Goal: Transaction & Acquisition: Obtain resource

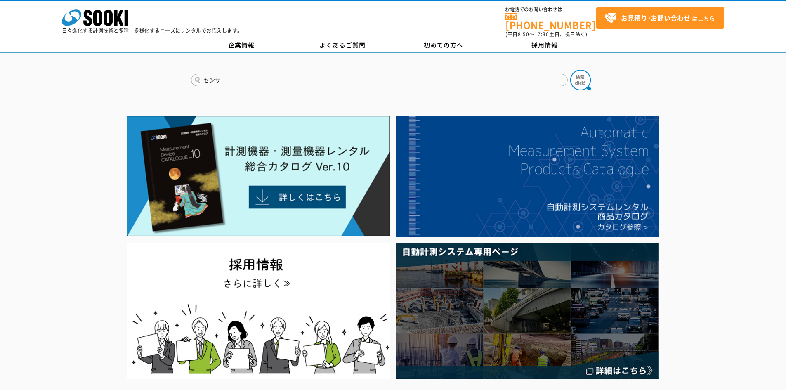
type input "センサ"
click at [570, 70] on button at bounding box center [580, 80] width 21 height 21
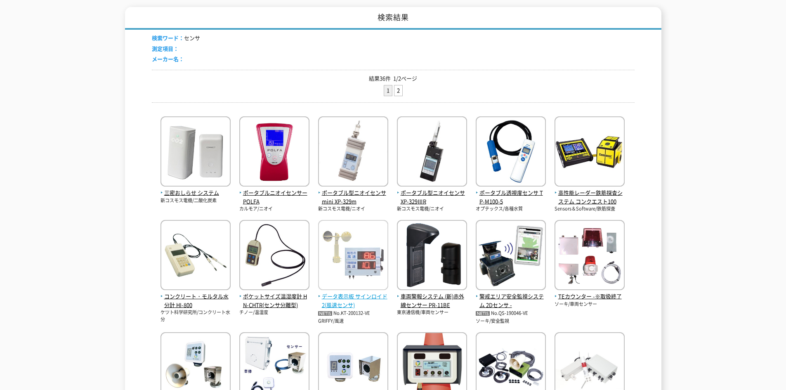
scroll to position [206, 0]
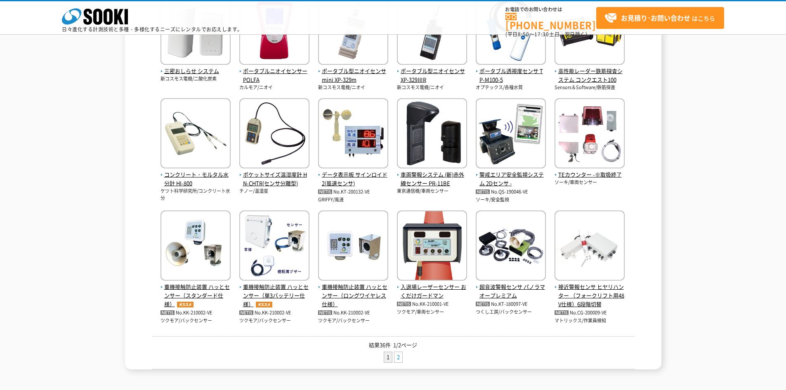
click at [400, 357] on link "2" at bounding box center [398, 357] width 8 height 10
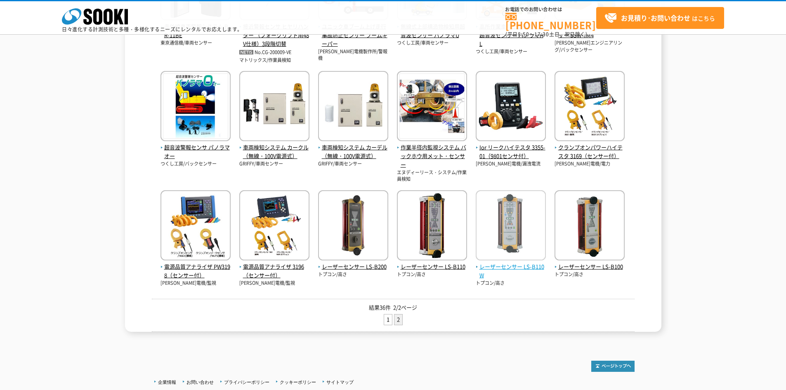
scroll to position [314, 0]
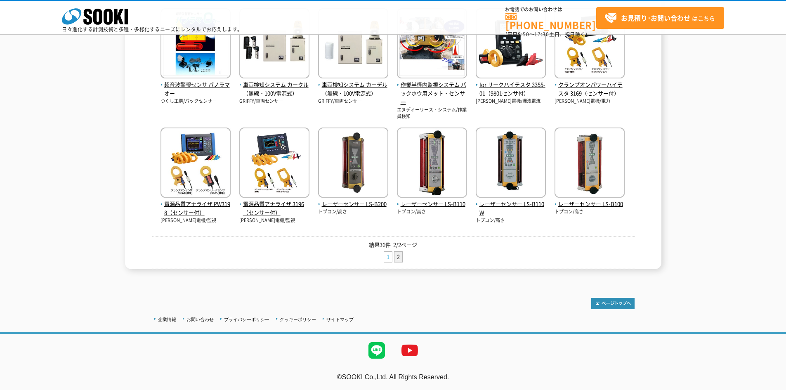
click at [390, 256] on link "1" at bounding box center [388, 257] width 8 height 10
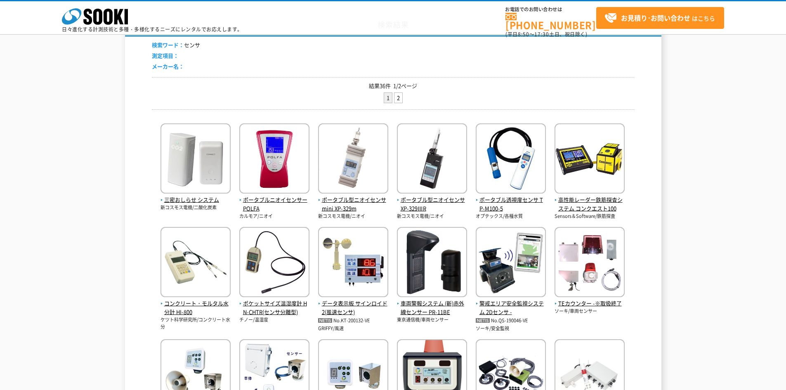
scroll to position [165, 0]
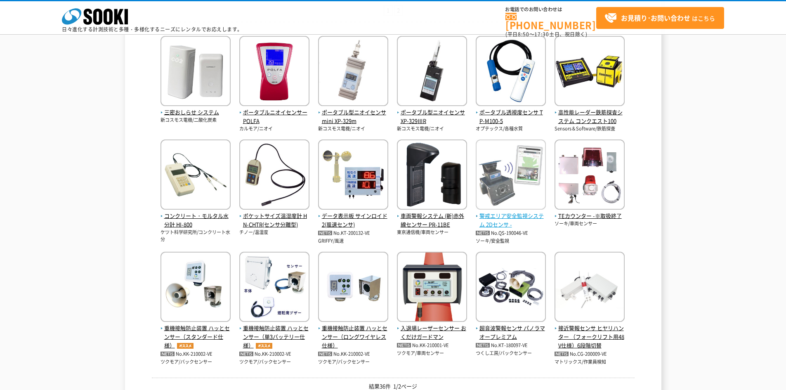
click at [520, 183] on img at bounding box center [510, 175] width 70 height 72
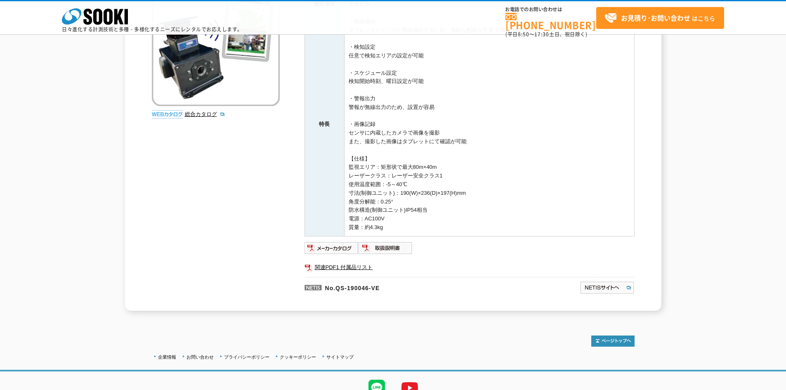
scroll to position [175, 0]
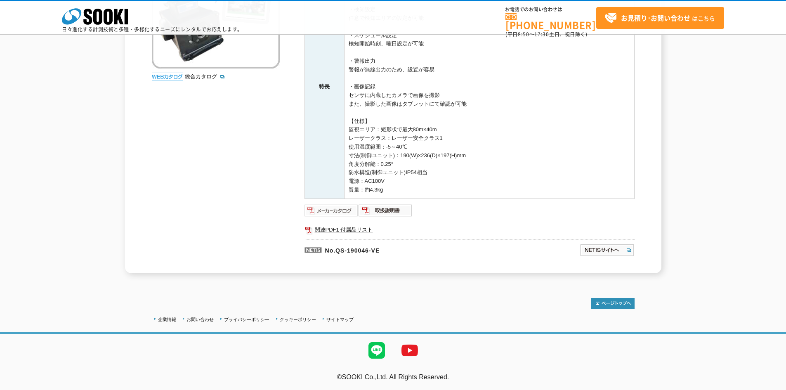
click at [338, 213] on img at bounding box center [331, 210] width 54 height 13
click at [405, 213] on img at bounding box center [385, 210] width 54 height 13
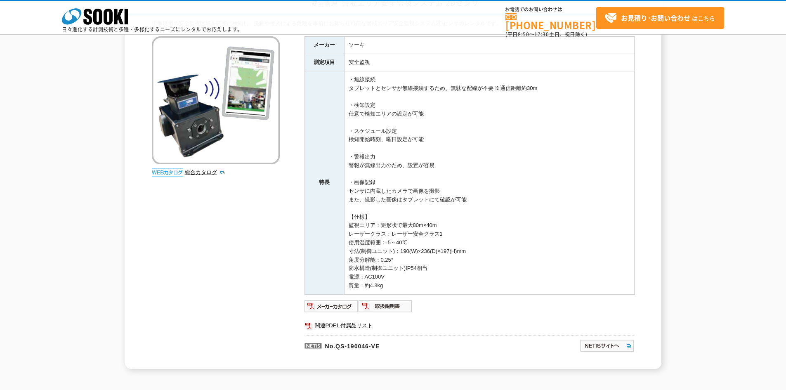
scroll to position [0, 0]
